Goal: Answer question/provide support: Share knowledge or assist other users

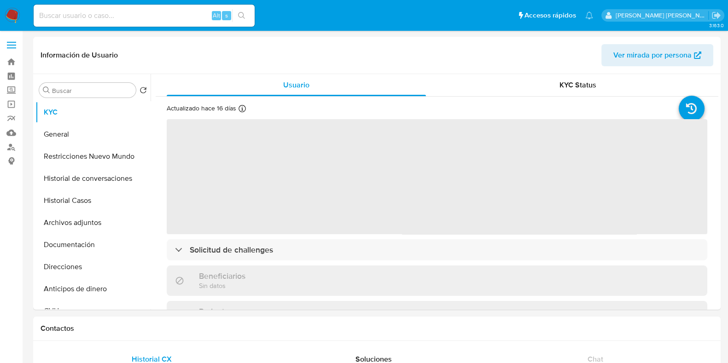
select select "10"
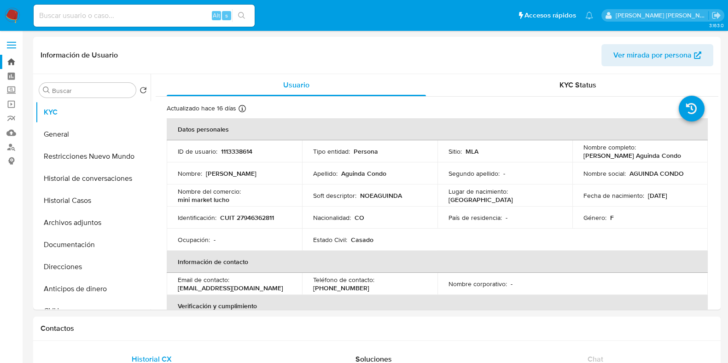
click at [12, 62] on link "Bandeja" at bounding box center [55, 62] width 110 height 14
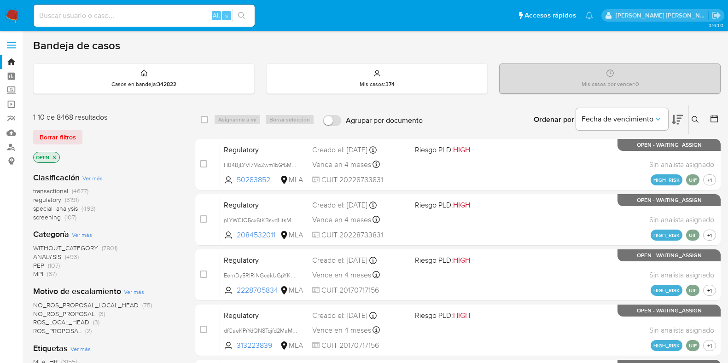
scroll to position [444, 0]
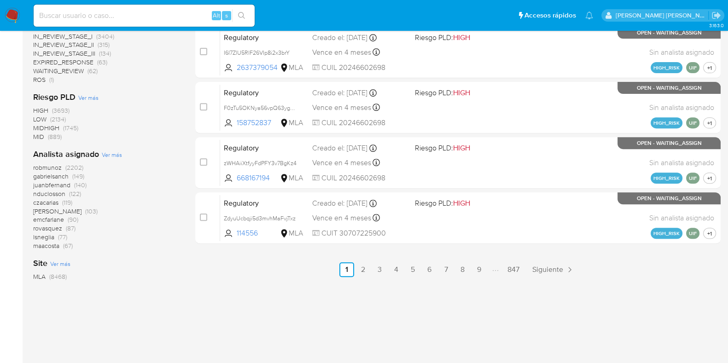
click at [122, 14] on input at bounding box center [144, 16] width 221 height 12
paste input "24219241"
type input "24219241"
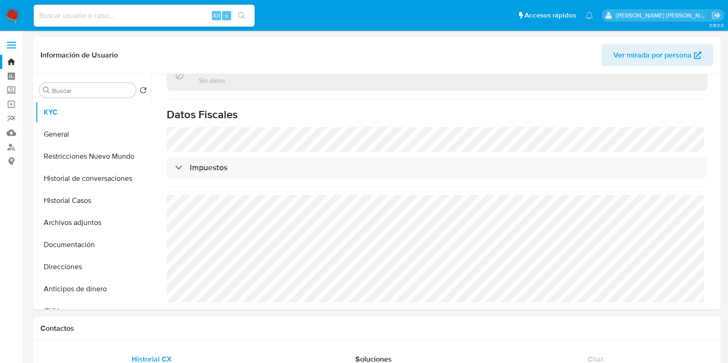
scroll to position [230, 0]
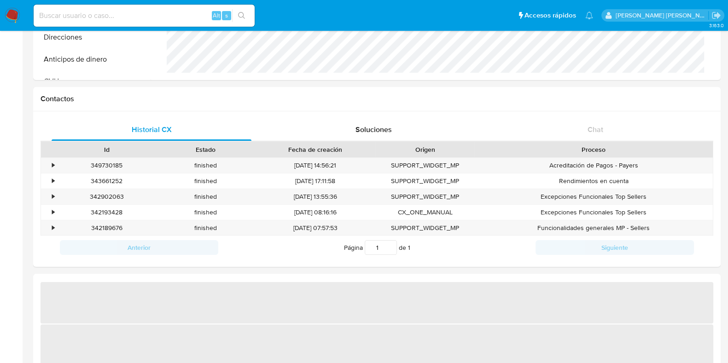
select select "10"
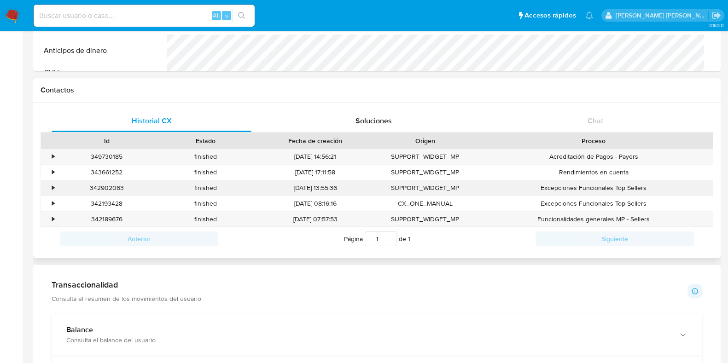
scroll to position [345, 0]
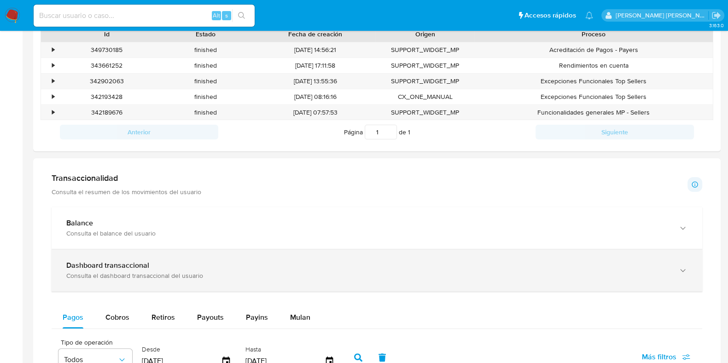
click at [174, 265] on div "Dashboard transaccional" at bounding box center [367, 265] width 603 height 9
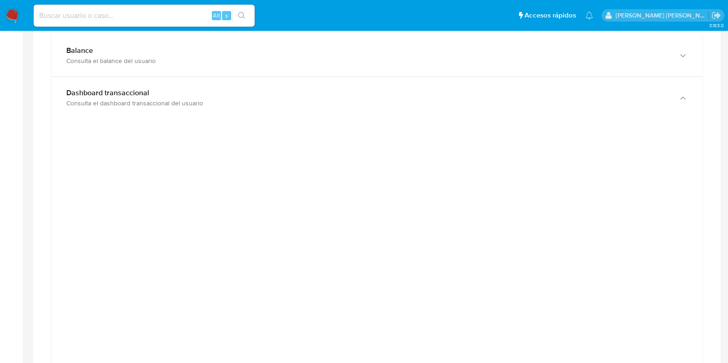
scroll to position [460, 0]
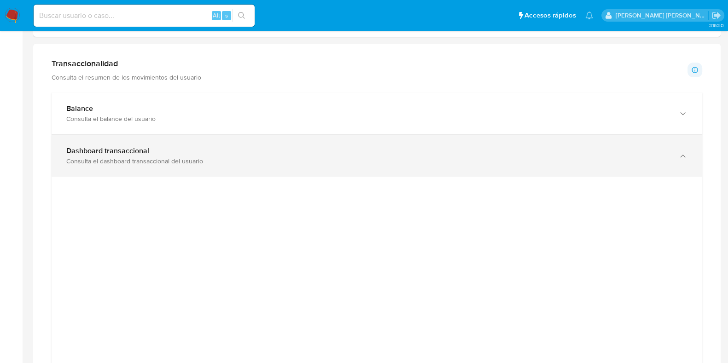
click at [139, 148] on b "Dashboard transaccional" at bounding box center [107, 151] width 83 height 11
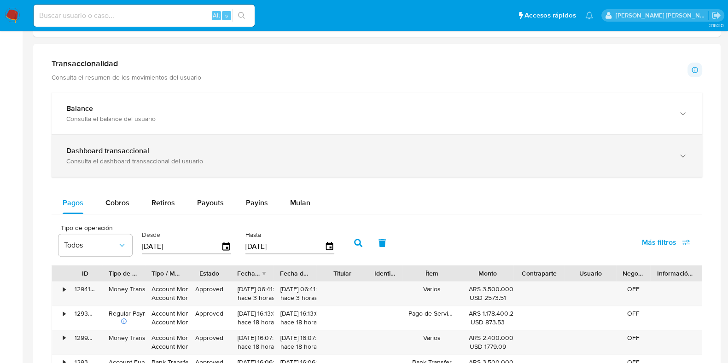
click at [521, 157] on div "Consulta el dashboard transaccional del usuario" at bounding box center [367, 161] width 603 height 8
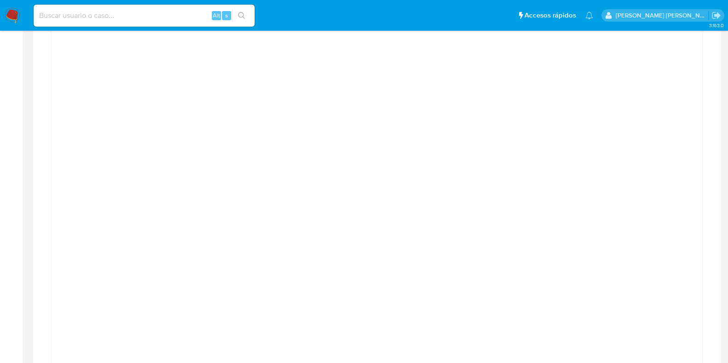
scroll to position [691, 0]
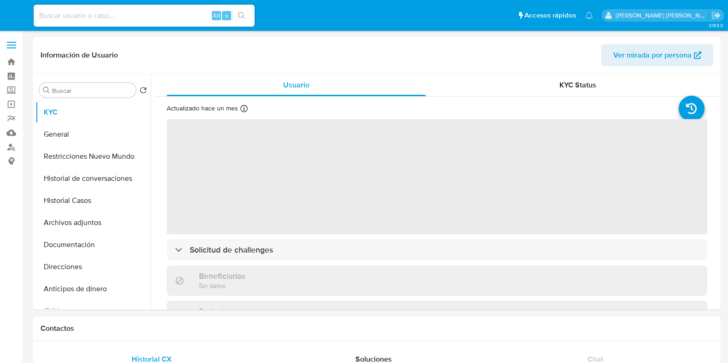
select select "10"
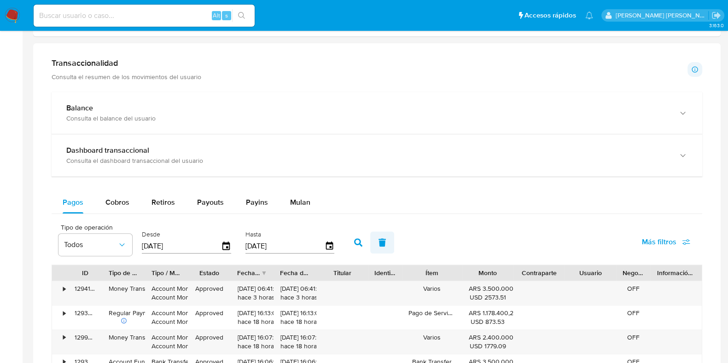
scroll to position [518, 0]
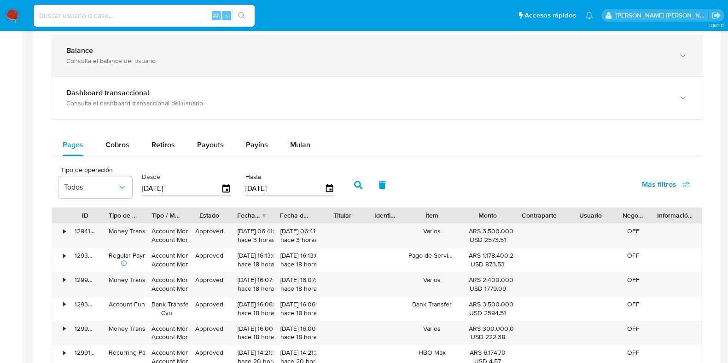
click at [144, 75] on div "Balance Consulta el balance del usuario" at bounding box center [377, 56] width 651 height 42
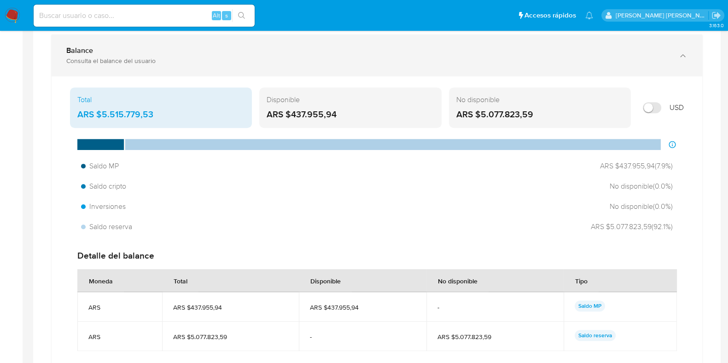
click at [147, 62] on div "Consulta el balance del usuario" at bounding box center [367, 61] width 603 height 8
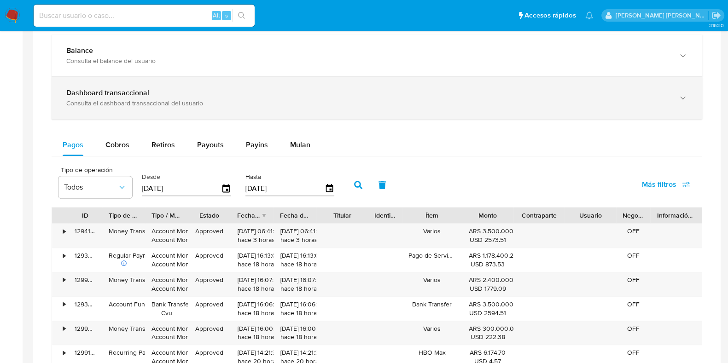
click at [201, 93] on div "Dashboard transaccional" at bounding box center [367, 92] width 603 height 9
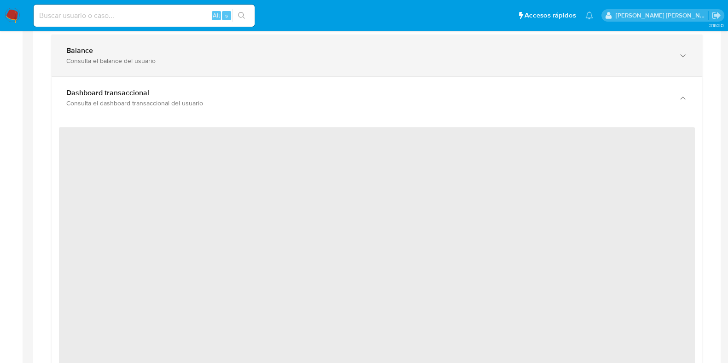
click at [200, 65] on div "Balance Consulta el balance del usuario" at bounding box center [377, 56] width 651 height 42
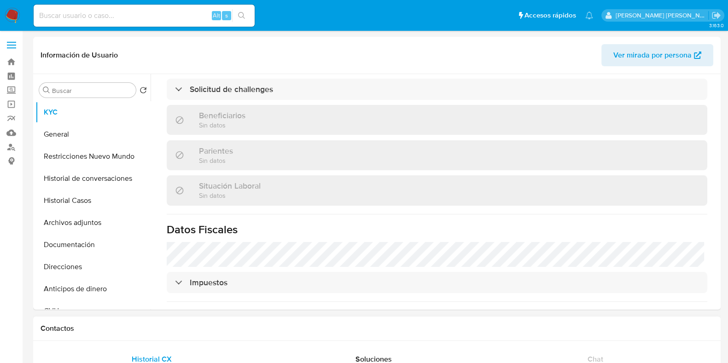
scroll to position [402, 0]
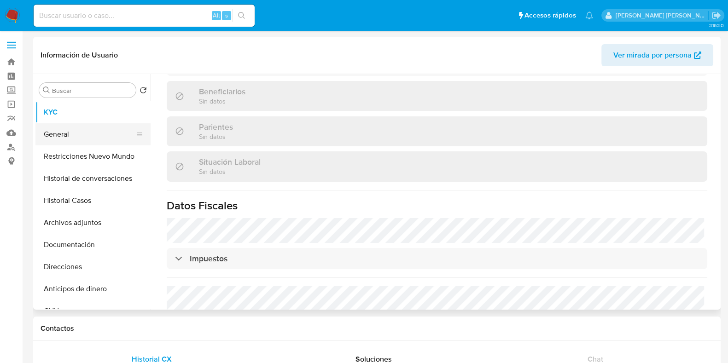
click at [85, 127] on button "General" at bounding box center [89, 134] width 108 height 22
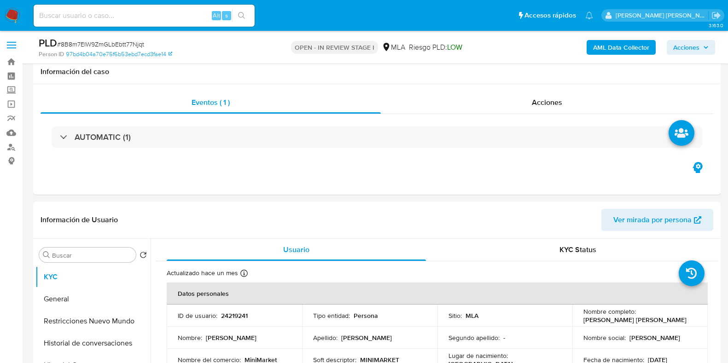
select select "10"
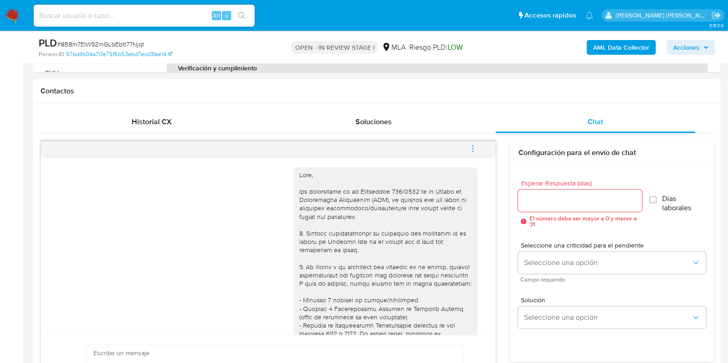
scroll to position [484, 0]
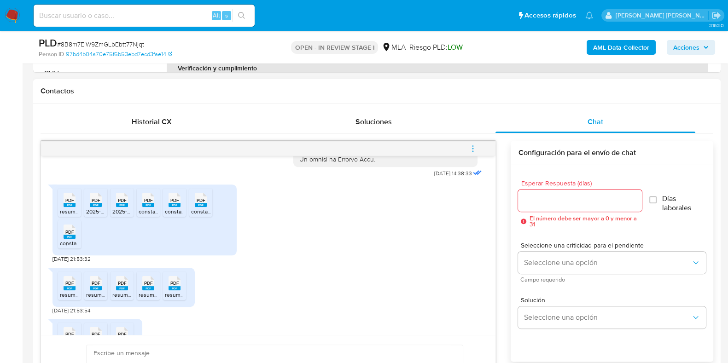
click at [74, 204] on span "PDF" at bounding box center [69, 201] width 9 height 6
click at [92, 204] on span "PDF" at bounding box center [96, 201] width 9 height 6
click at [122, 204] on span "PDF" at bounding box center [122, 201] width 9 height 6
click at [146, 204] on span "PDF" at bounding box center [148, 201] width 9 height 6
drag, startPoint x: 175, startPoint y: 214, endPoint x: 186, endPoint y: 215, distance: 12.1
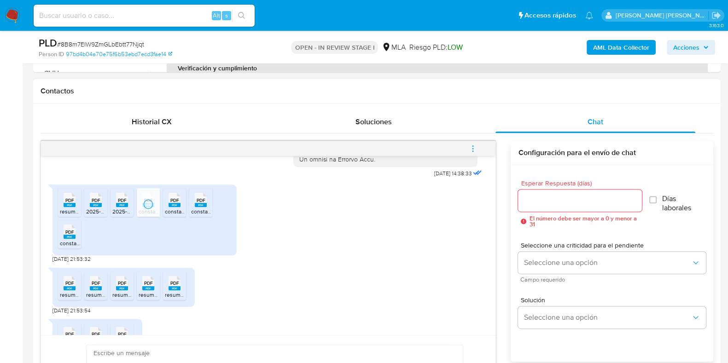
click at [175, 204] on span "PDF" at bounding box center [174, 201] width 9 height 6
click at [200, 204] on span "PDF" at bounding box center [201, 201] width 9 height 6
drag, startPoint x: 65, startPoint y: 252, endPoint x: 168, endPoint y: 252, distance: 102.7
click at [66, 239] on rect at bounding box center [70, 237] width 12 height 4
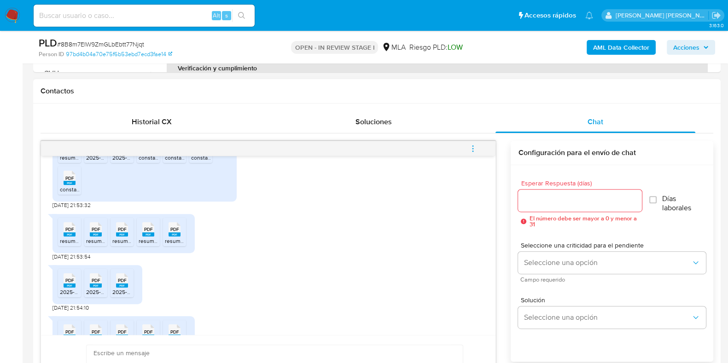
scroll to position [600, 0]
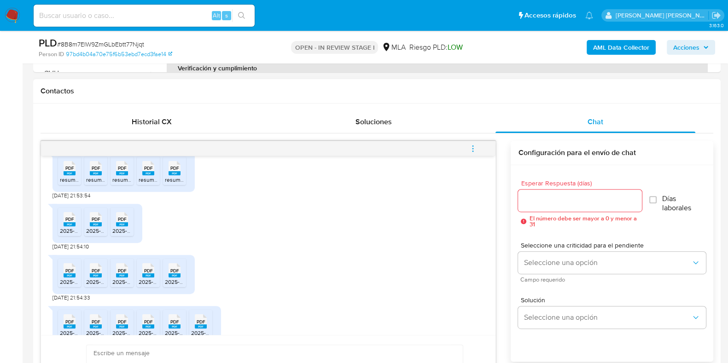
click at [69, 227] on icon "PDF" at bounding box center [70, 219] width 12 height 16
click at [93, 227] on rect at bounding box center [96, 224] width 12 height 4
click at [124, 222] on span "PDF" at bounding box center [122, 219] width 9 height 6
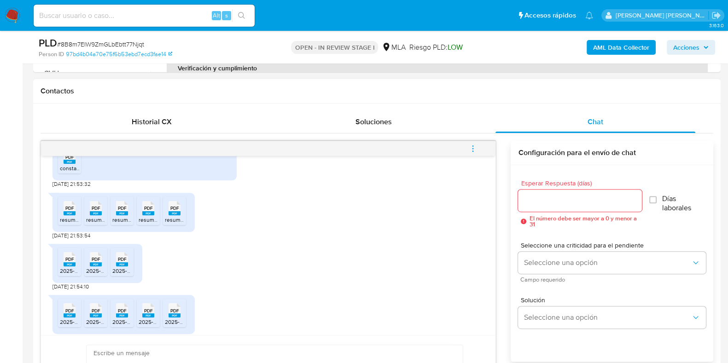
scroll to position [542, 0]
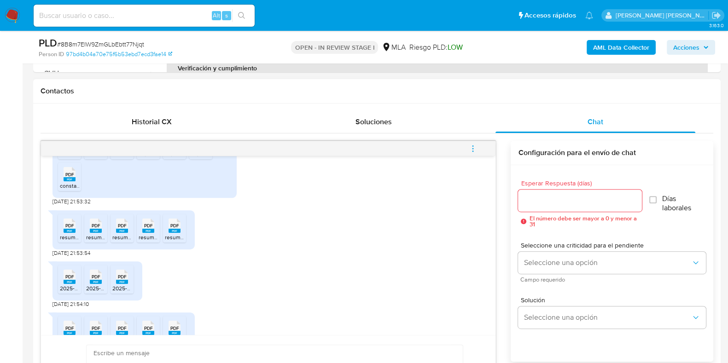
click at [72, 233] on rect at bounding box center [70, 231] width 12 height 4
click at [102, 234] on div "PDF PDF" at bounding box center [95, 225] width 19 height 18
click at [123, 229] on span "PDF" at bounding box center [122, 226] width 9 height 6
click at [154, 234] on div "PDF PDF" at bounding box center [148, 225] width 19 height 18
click at [177, 229] on span "PDF" at bounding box center [174, 226] width 9 height 6
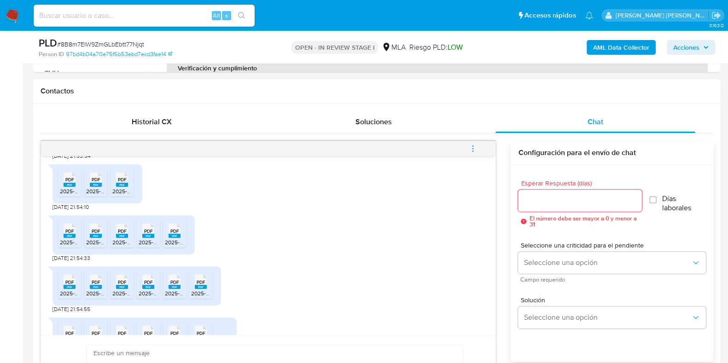
scroll to position [657, 0]
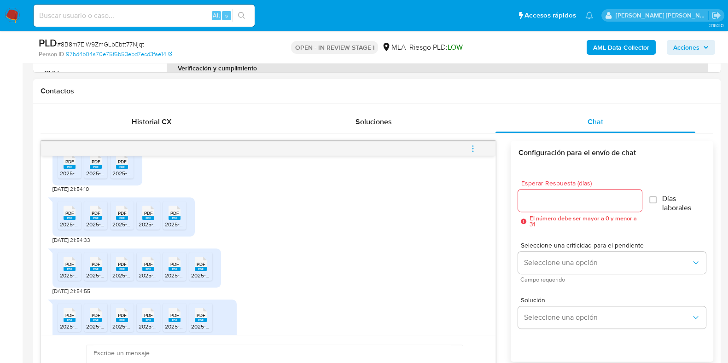
click at [68, 271] on rect at bounding box center [70, 269] width 12 height 4
click at [90, 271] on rect at bounding box center [96, 269] width 12 height 4
click at [121, 268] on span "PDF" at bounding box center [122, 265] width 9 height 6
click at [146, 268] on span "PDF" at bounding box center [148, 265] width 9 height 6
click at [176, 268] on span "PDF" at bounding box center [174, 265] width 9 height 6
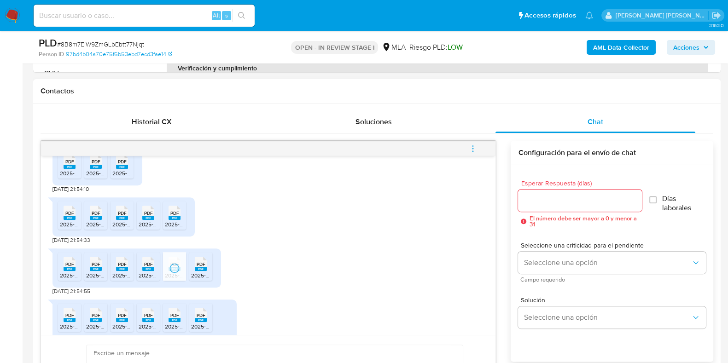
click at [199, 268] on span "PDF" at bounding box center [201, 265] width 9 height 6
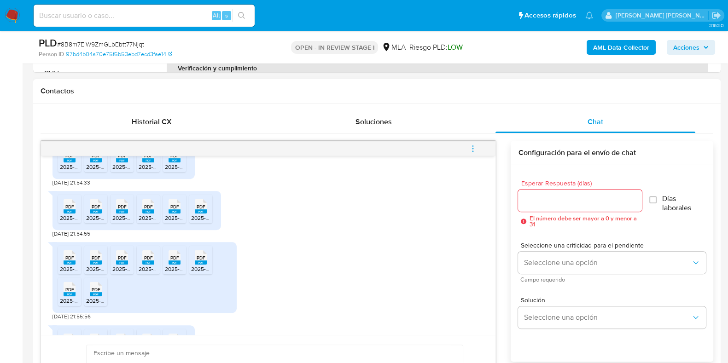
scroll to position [772, 0]
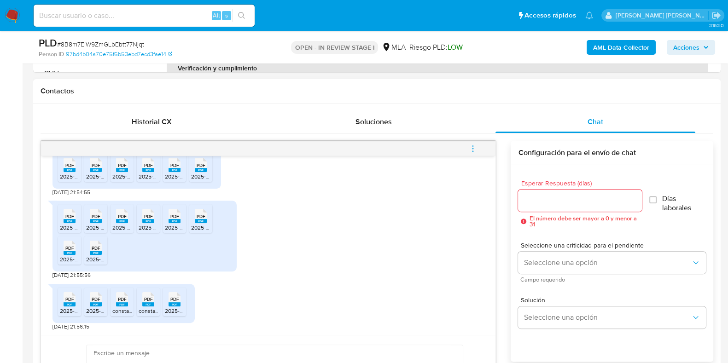
drag, startPoint x: 71, startPoint y: 217, endPoint x: 87, endPoint y: 219, distance: 15.8
click at [71, 217] on span "PDF" at bounding box center [69, 217] width 9 height 6
drag, startPoint x: 90, startPoint y: 215, endPoint x: 111, endPoint y: 214, distance: 21.7
click at [90, 215] on icon at bounding box center [96, 216] width 12 height 14
click at [122, 214] on span "PDF" at bounding box center [122, 217] width 9 height 6
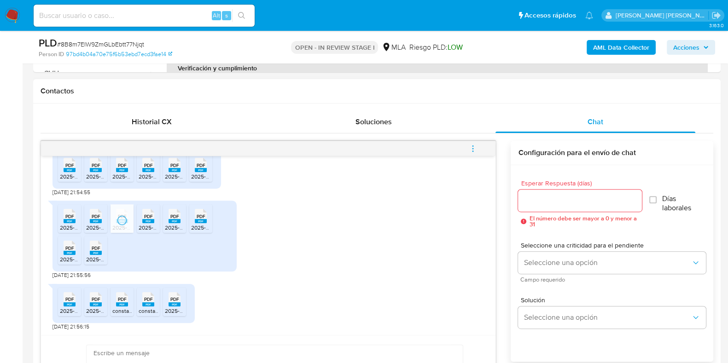
click at [145, 215] on span "PDF" at bounding box center [148, 217] width 9 height 6
drag, startPoint x: 176, startPoint y: 222, endPoint x: 189, endPoint y: 222, distance: 12.9
click at [176, 222] on rect at bounding box center [175, 221] width 12 height 4
drag, startPoint x: 198, startPoint y: 221, endPoint x: 173, endPoint y: 227, distance: 25.6
click at [198, 221] on rect at bounding box center [201, 221] width 12 height 4
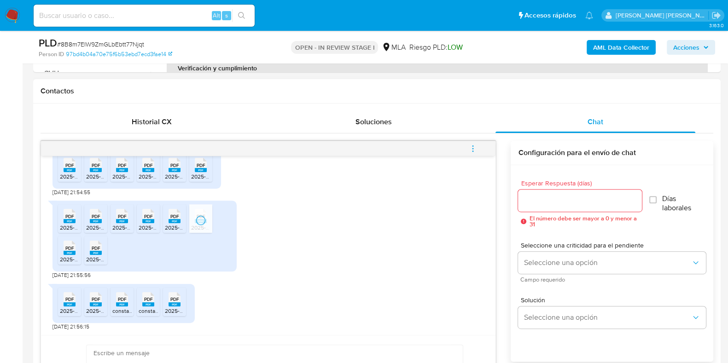
drag, startPoint x: 86, startPoint y: 247, endPoint x: 81, endPoint y: 248, distance: 4.8
click at [86, 247] on div "PDF PDF" at bounding box center [95, 247] width 19 height 18
click at [76, 250] on div "PDF PDF" at bounding box center [69, 247] width 19 height 18
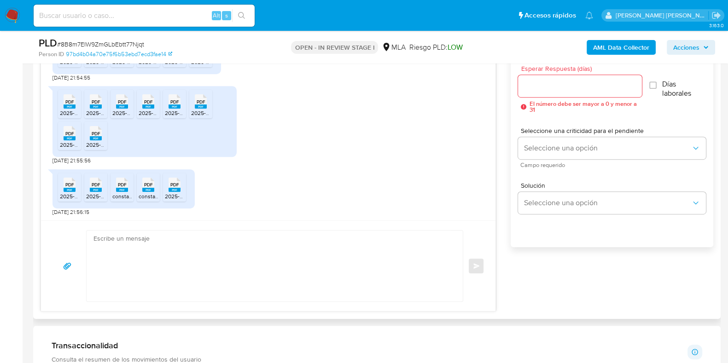
scroll to position [518, 0]
click at [74, 187] on rect at bounding box center [70, 189] width 12 height 4
click at [95, 186] on span "PDF" at bounding box center [96, 184] width 9 height 6
click at [119, 187] on rect at bounding box center [122, 189] width 12 height 4
click at [145, 191] on icon "PDF" at bounding box center [148, 184] width 12 height 16
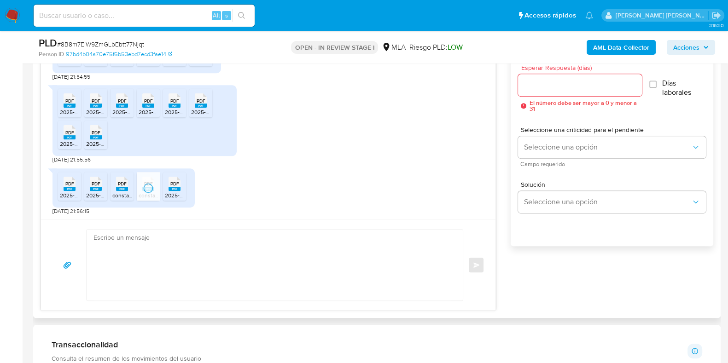
click at [169, 190] on rect at bounding box center [175, 189] width 12 height 4
click at [125, 194] on span "constancia_202502.pdf" at bounding box center [141, 196] width 58 height 8
click at [174, 192] on span "2025-07 DDJJ.pdf" at bounding box center [187, 196] width 44 height 8
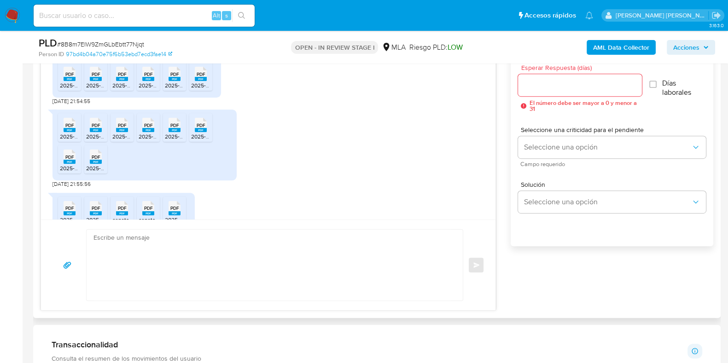
scroll to position [715, 0]
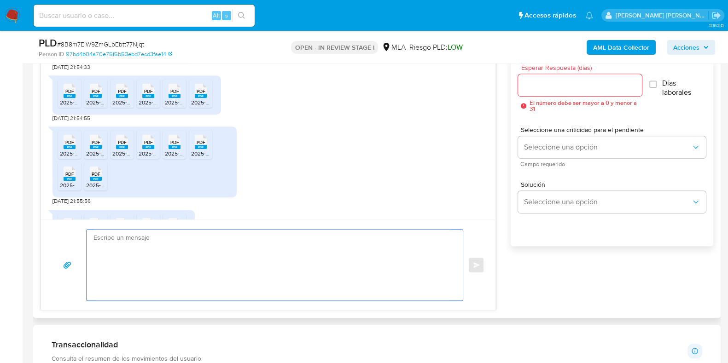
paste textarea "Hola, ¡Muchas gracias por tu respuesta! Confirmamos la recepción de la document…"
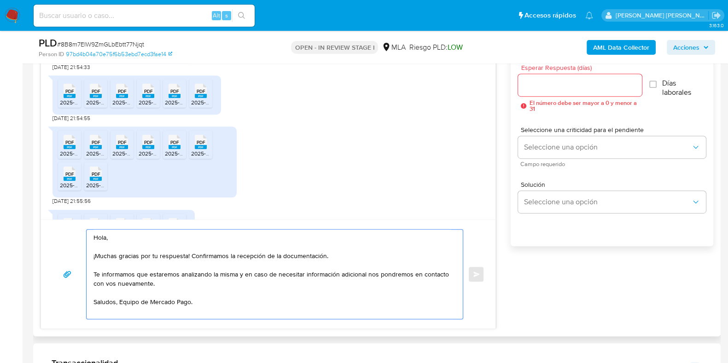
type textarea "Hola, ¡Muchas gracias por tu respuesta! Confirmamos la recepción de la document…"
click at [538, 81] on input "Esperar Respuesta (días)" at bounding box center [579, 85] width 123 height 12
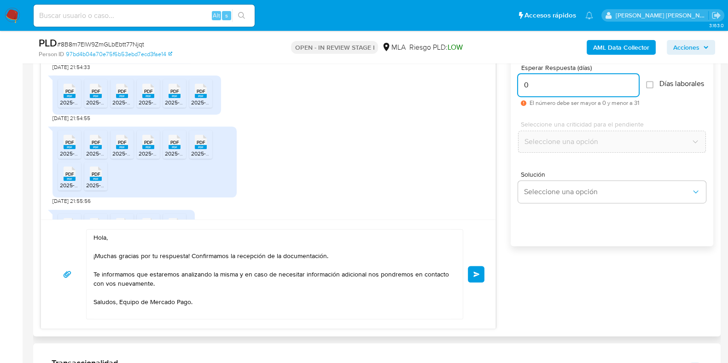
scroll to position [600, 0]
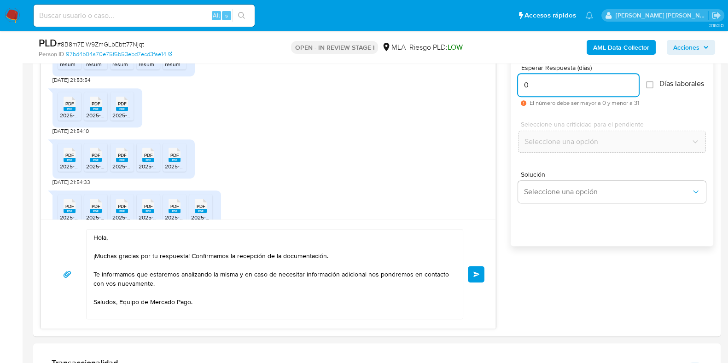
type input "0"
click at [127, 42] on span "# 8B8m7EIW9ZmGLbEbtt77Njqt" at bounding box center [100, 44] width 87 height 9
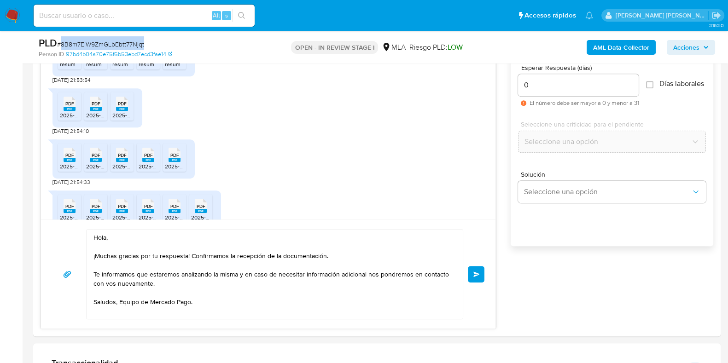
click at [127, 42] on span "# 8B8m7EIW9ZmGLbEbtt77Njqt" at bounding box center [100, 44] width 87 height 9
copy span "8B8m7EIW9ZmGLbEbtt77Njqt"
click at [477, 275] on span "Enviar" at bounding box center [476, 275] width 6 height 6
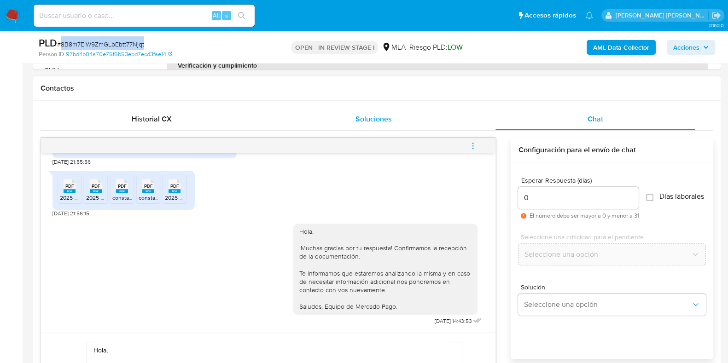
scroll to position [402, 0]
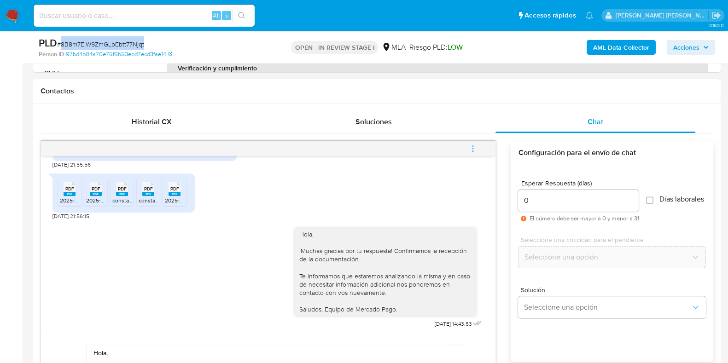
click at [472, 151] on icon "menu-action" at bounding box center [472, 151] width 1 height 1
click at [473, 146] on icon "menu-action" at bounding box center [472, 146] width 1 height 1
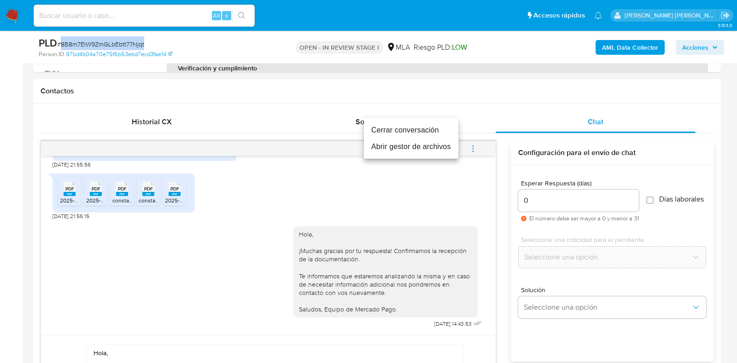
click at [421, 128] on li "Cerrar conversación" at bounding box center [411, 130] width 94 height 17
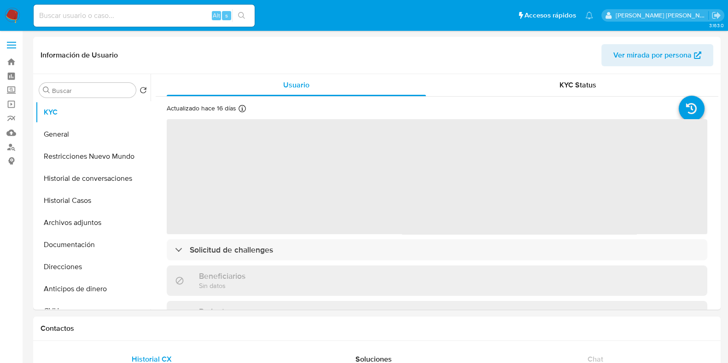
select select "10"
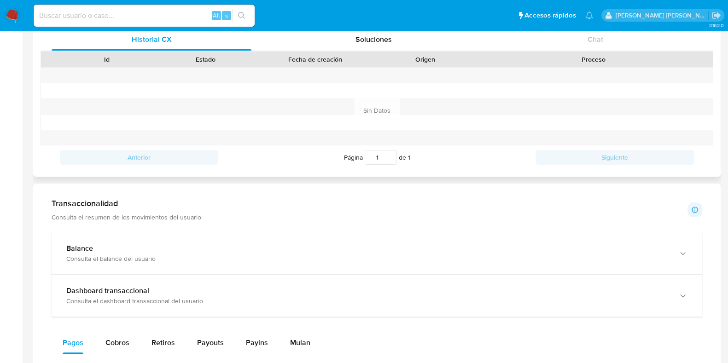
scroll to position [288, 0]
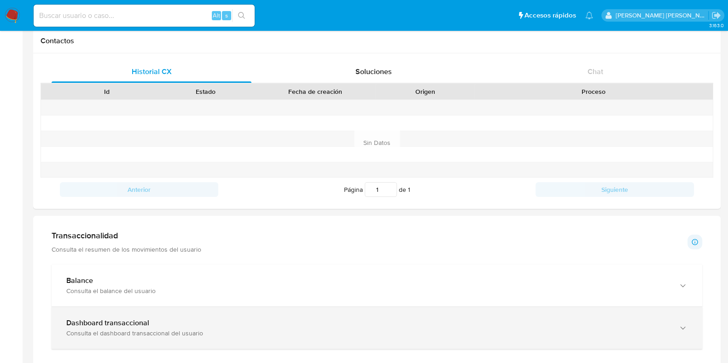
click at [219, 321] on div "Dashboard transaccional" at bounding box center [367, 323] width 603 height 9
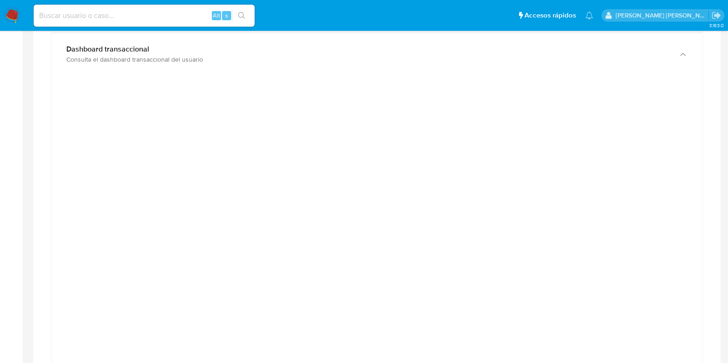
scroll to position [576, 0]
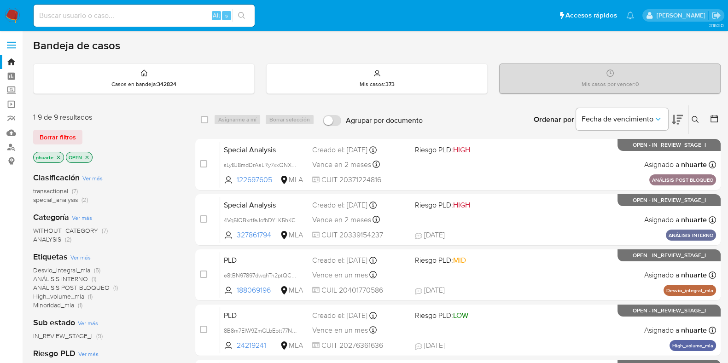
click at [694, 114] on button at bounding box center [696, 119] width 15 height 11
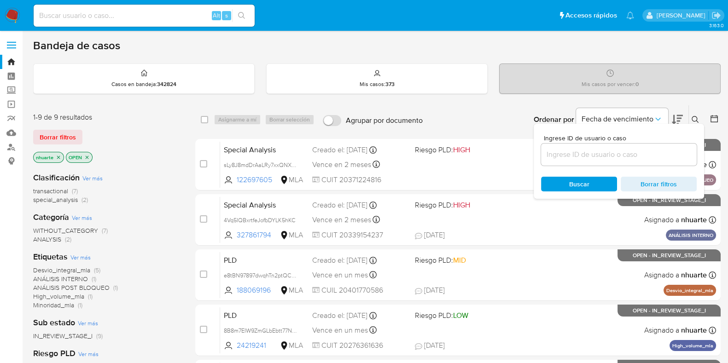
click at [622, 157] on input at bounding box center [619, 155] width 156 height 12
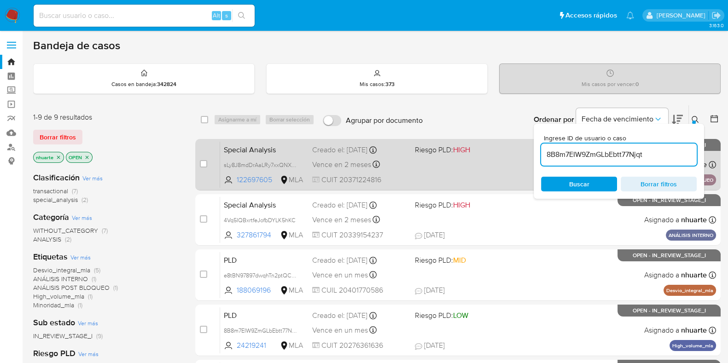
type input "8B8m7EIW9ZmGLbEbtt77Njqt"
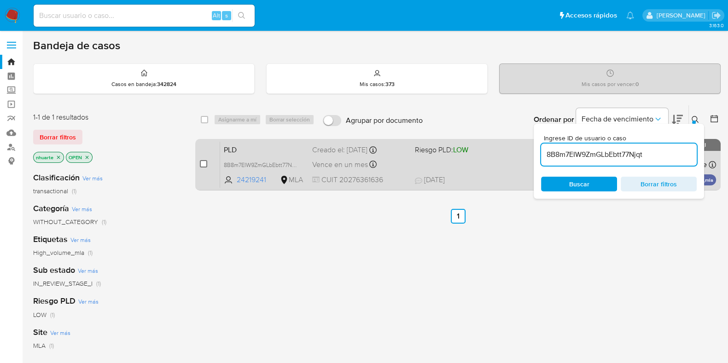
click at [202, 162] on input "checkbox" at bounding box center [203, 163] width 7 height 7
checkbox input "true"
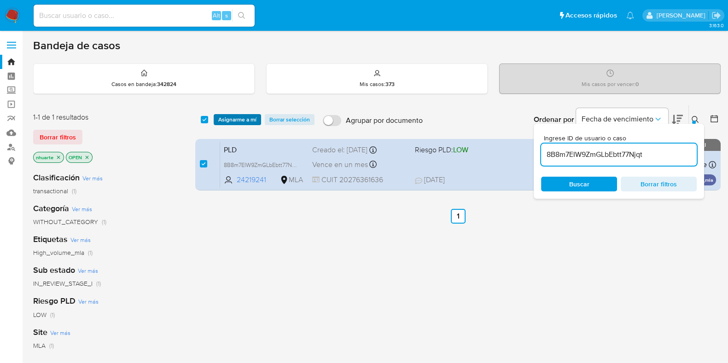
click at [242, 117] on span "Asignarme a mí" at bounding box center [237, 119] width 38 height 9
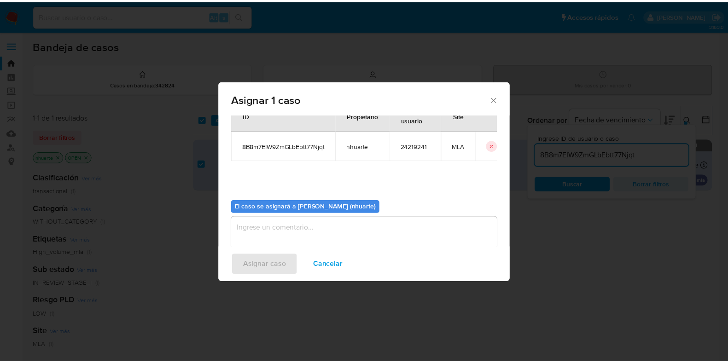
scroll to position [47, 0]
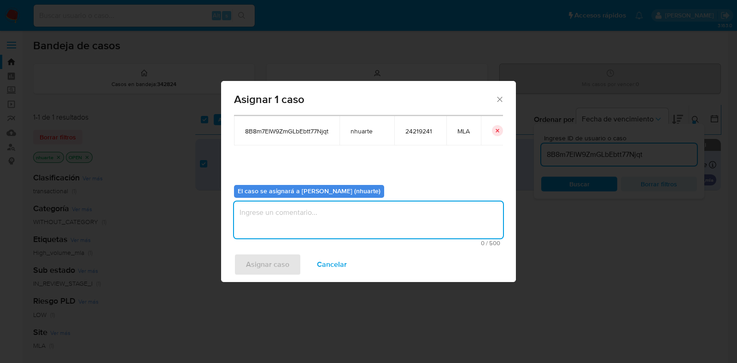
click at [334, 208] on textarea "assign-modal" at bounding box center [368, 220] width 269 height 37
type textarea "Asignación"
click at [285, 264] on span "Asignar caso" at bounding box center [267, 265] width 43 height 20
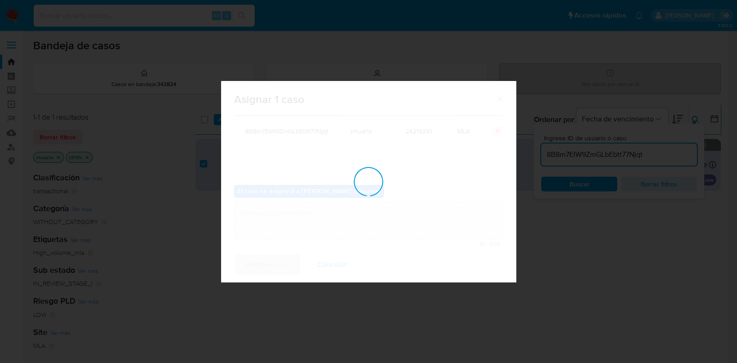
checkbox input "false"
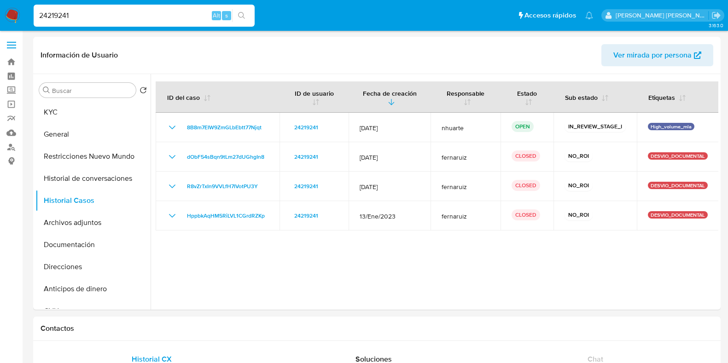
select select "10"
click at [92, 143] on button "General" at bounding box center [89, 134] width 108 height 22
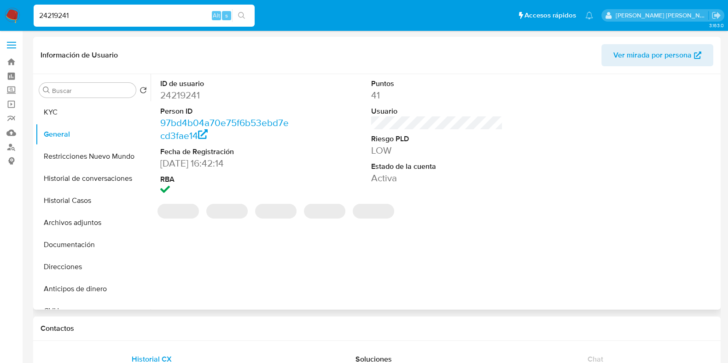
click at [186, 93] on dd "24219241" at bounding box center [226, 95] width 132 height 13
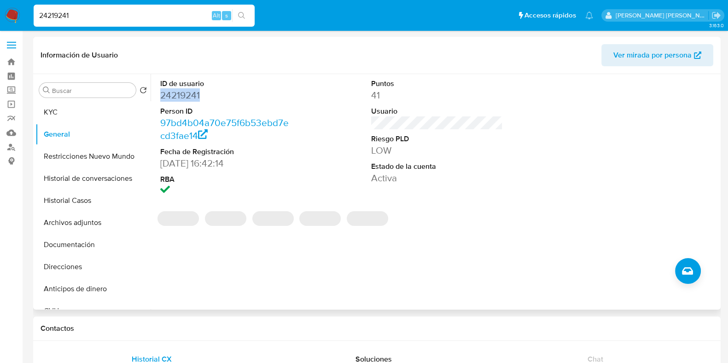
copy dd "24219241"
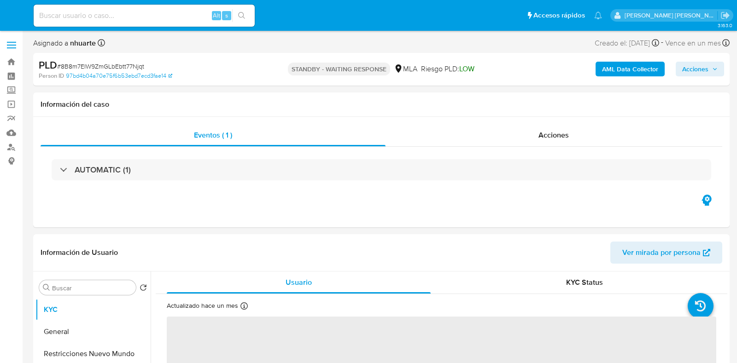
select select "10"
